Goal: Task Accomplishment & Management: Complete application form

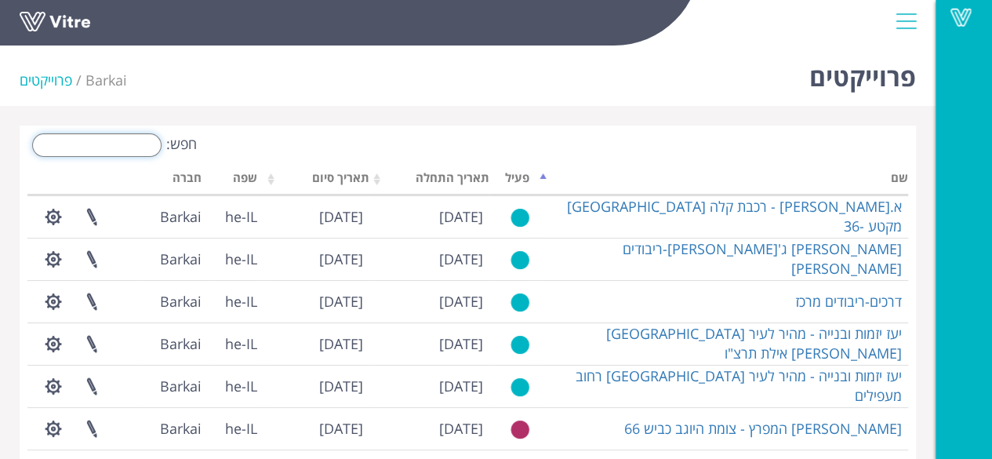
drag, startPoint x: 71, startPoint y: 146, endPoint x: 56, endPoint y: 141, distance: 15.6
click at [71, 146] on input "חפש:" at bounding box center [96, 145] width 129 height 24
click at [47, 139] on input "חפש:" at bounding box center [96, 145] width 129 height 24
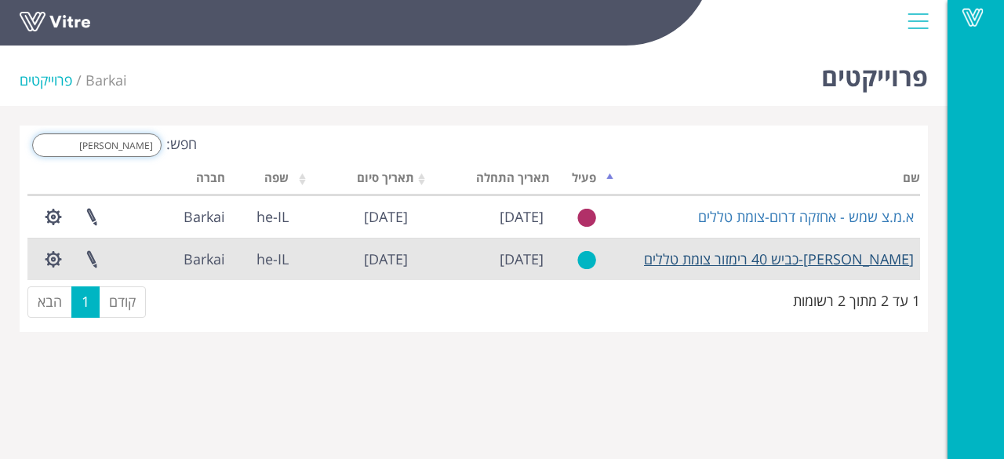
type input "טלל"
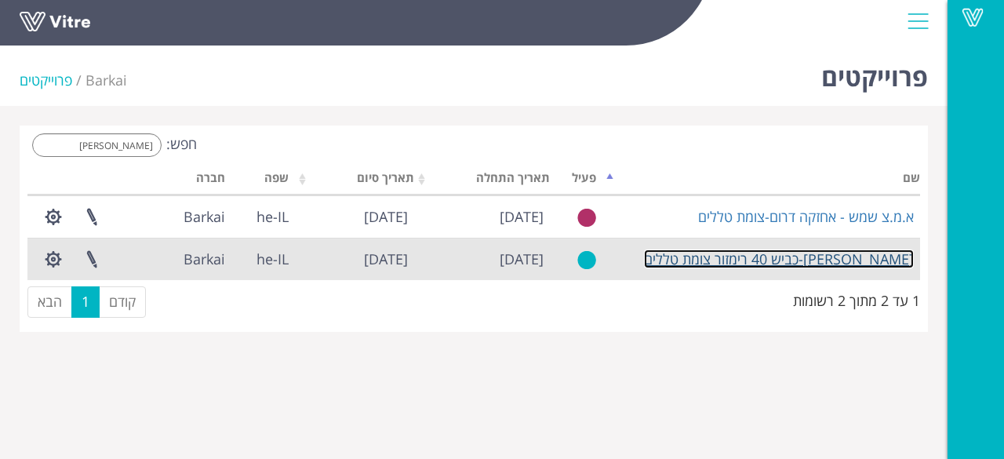
click at [805, 264] on link "[PERSON_NAME]-כביש 40 רימזור צומת טללים" at bounding box center [779, 258] width 270 height 19
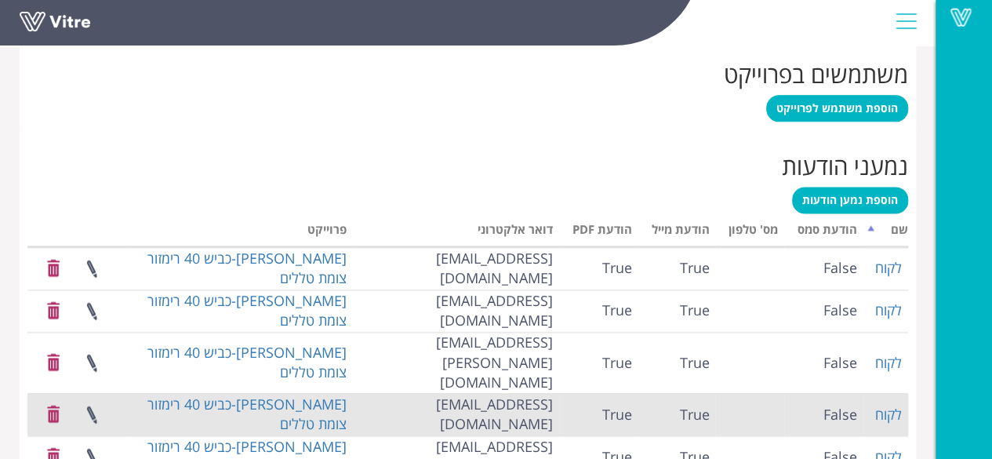
scroll to position [929, 0]
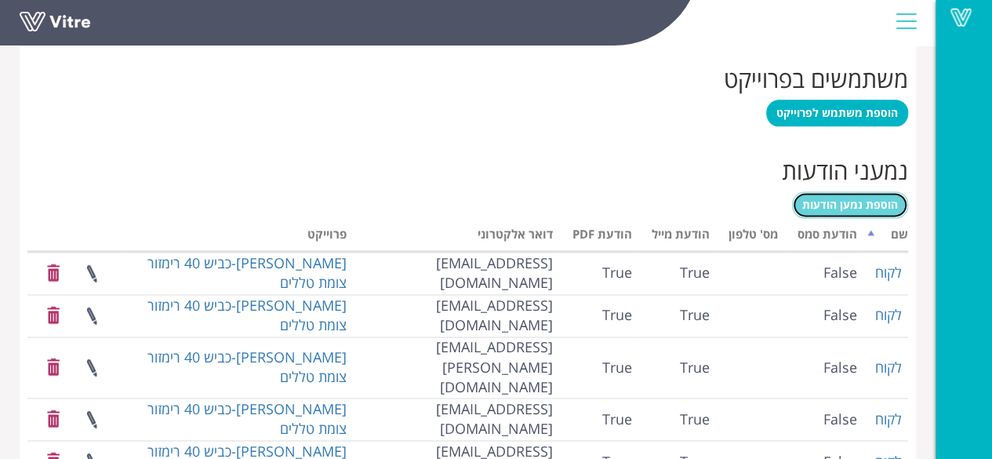
click at [834, 202] on span "הוספת נמען הודעות" at bounding box center [850, 204] width 96 height 15
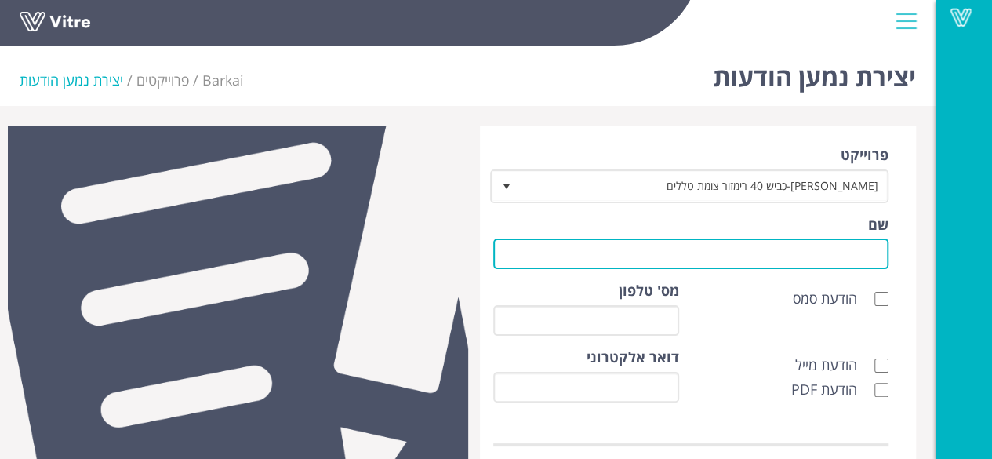
click at [841, 252] on input "שם" at bounding box center [691, 253] width 396 height 31
type input "לקוח"
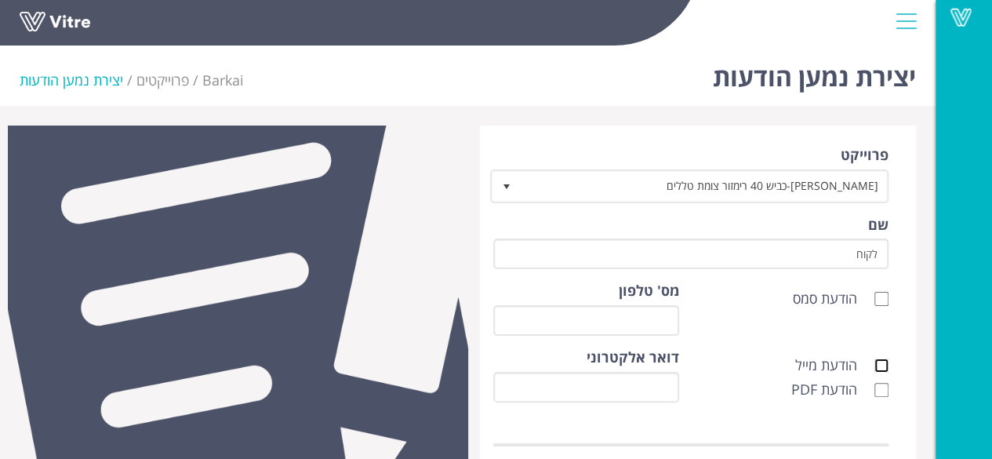
drag, startPoint x: 878, startPoint y: 365, endPoint x: 870, endPoint y: 376, distance: 14.6
click at [878, 365] on input "הודעת מייל" at bounding box center [881, 365] width 14 height 14
checkbox input "true"
drag, startPoint x: 877, startPoint y: 391, endPoint x: 772, endPoint y: 385, distance: 105.3
click at [878, 391] on input "הודעת PDF" at bounding box center [881, 390] width 14 height 14
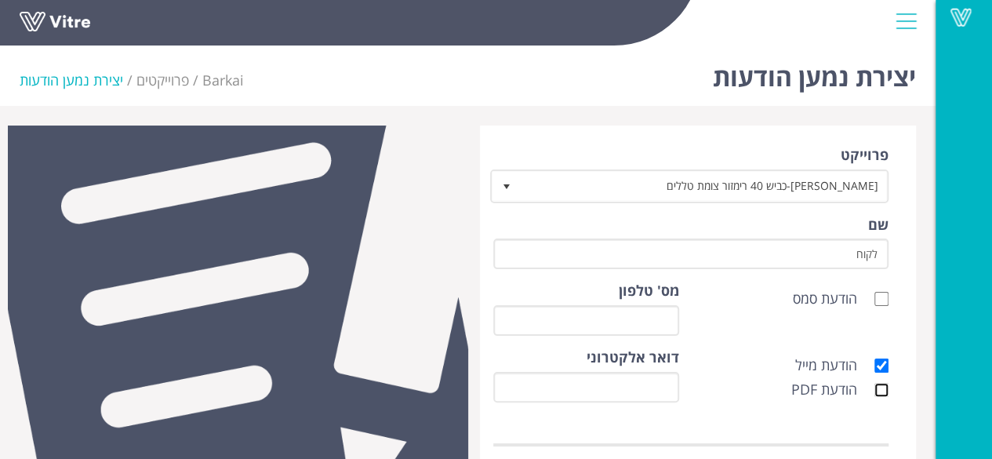
checkbox input "true"
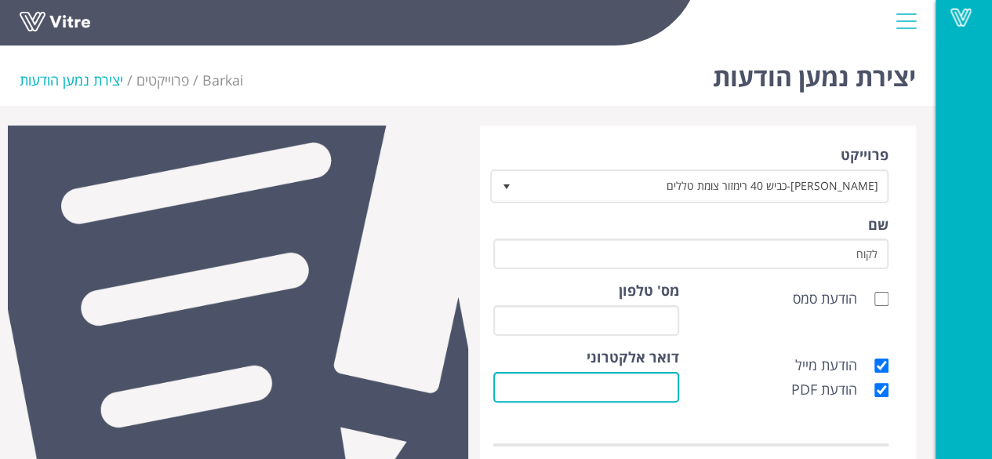
click at [671, 390] on input "דואר אלקטרוני" at bounding box center [586, 387] width 186 height 31
drag, startPoint x: 671, startPoint y: 390, endPoint x: 640, endPoint y: 414, distance: 39.7
click at [651, 405] on div "דואר אלקטרוני" at bounding box center [586, 380] width 209 height 67
click at [666, 387] on input "דואר אלקטרוני" at bounding box center [586, 387] width 186 height 31
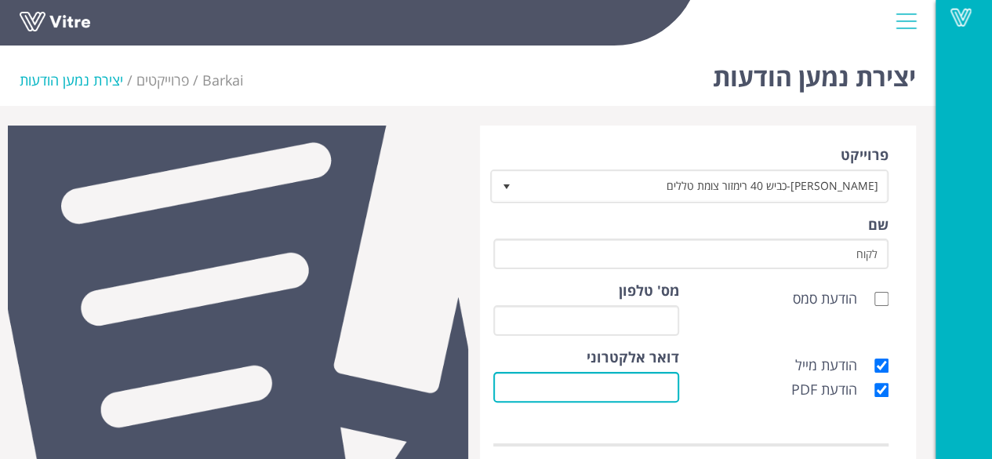
paste input "sobhe@tal-oz.co.il"
type input "sobhe@tal-oz.co.il"
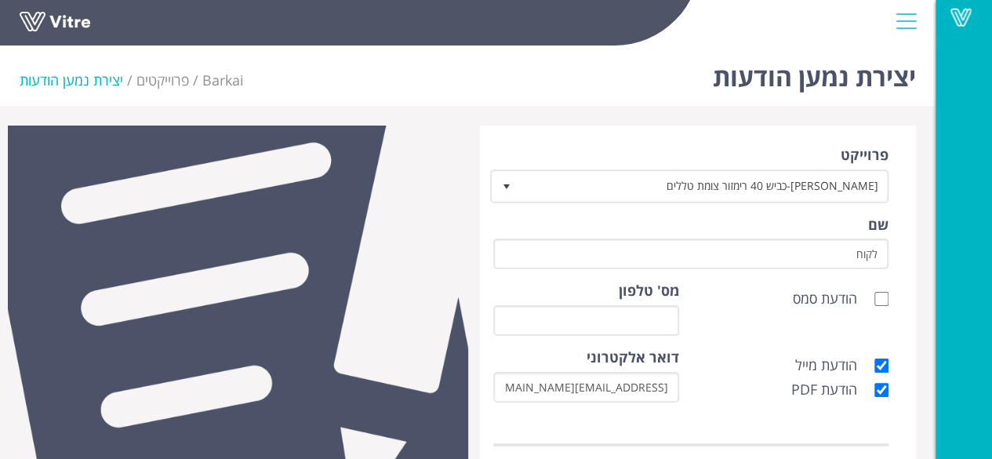
click at [510, 297] on div "מס' טלפון" at bounding box center [586, 308] width 186 height 55
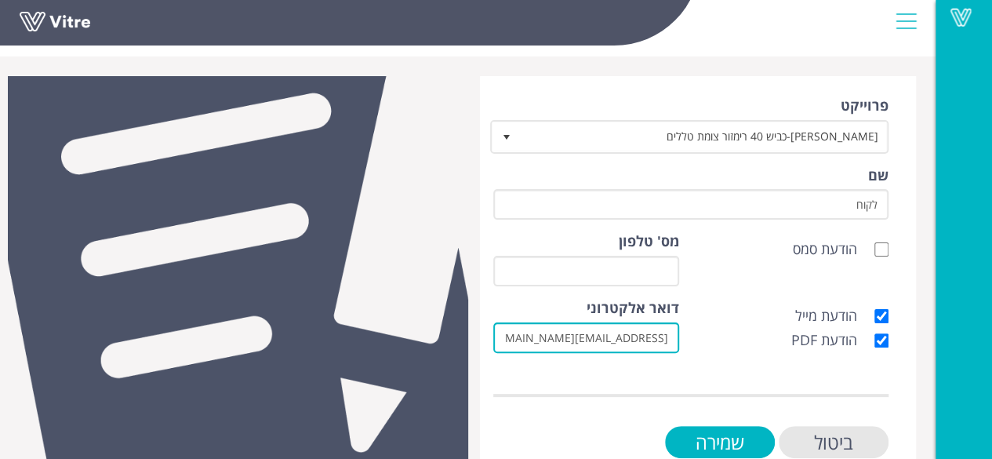
scroll to position [89, 0]
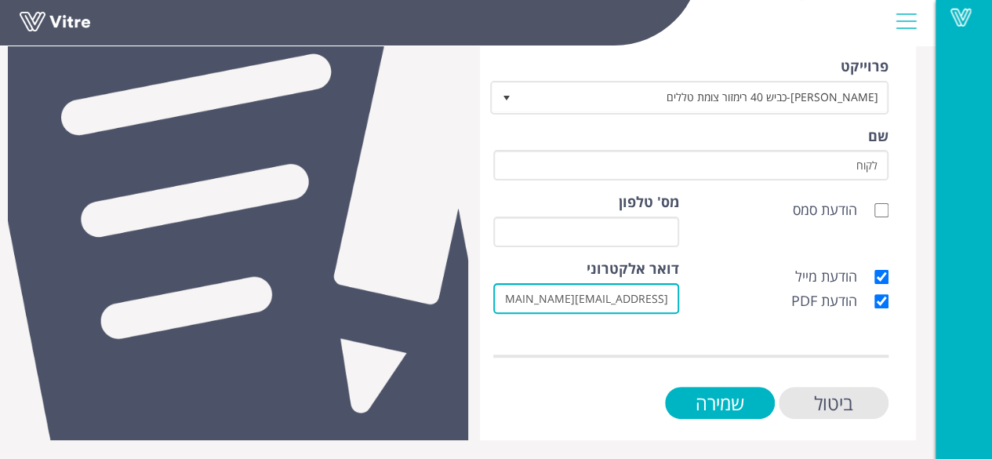
drag, startPoint x: 512, startPoint y: 296, endPoint x: 586, endPoint y: 315, distance: 76.1
click at [514, 295] on input "sobhe@tal-oz.co.il" at bounding box center [586, 298] width 186 height 31
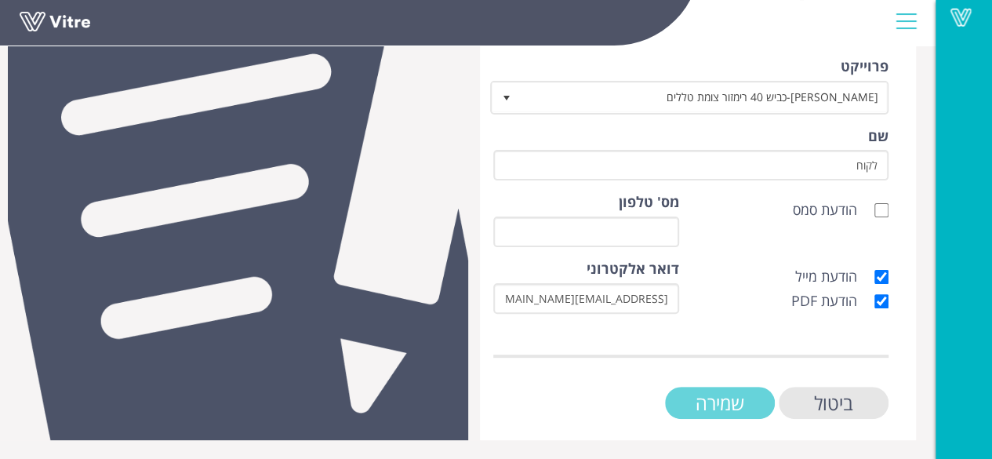
click at [723, 399] on input "שמירה" at bounding box center [720, 403] width 110 height 32
